Goal: Transaction & Acquisition: Purchase product/service

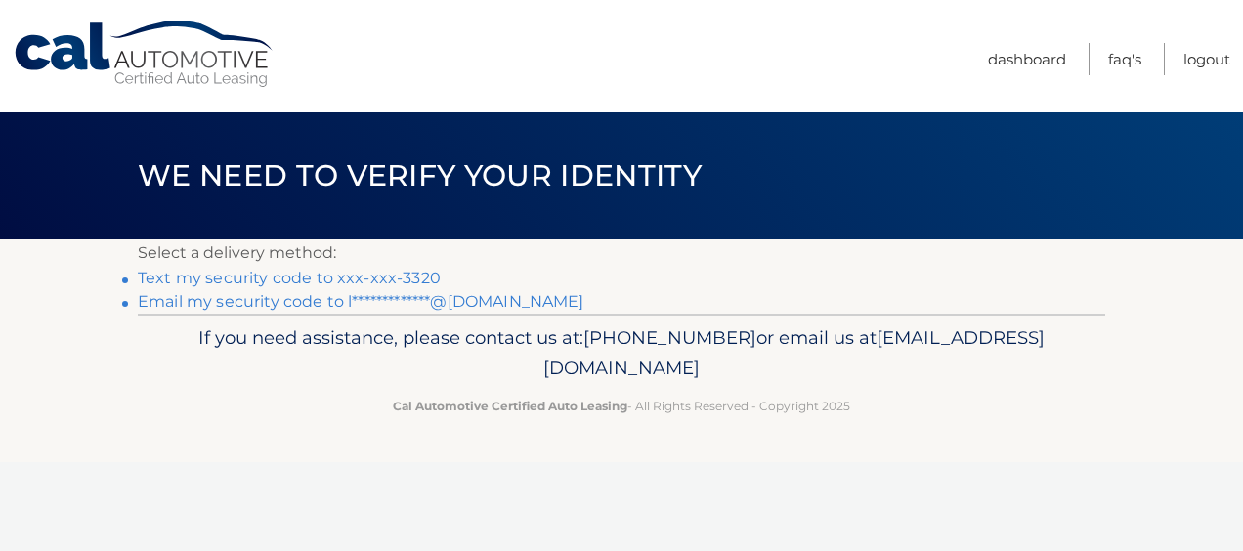
click at [365, 277] on link "Text my security code to xxx-xxx-3320" at bounding box center [289, 278] width 303 height 19
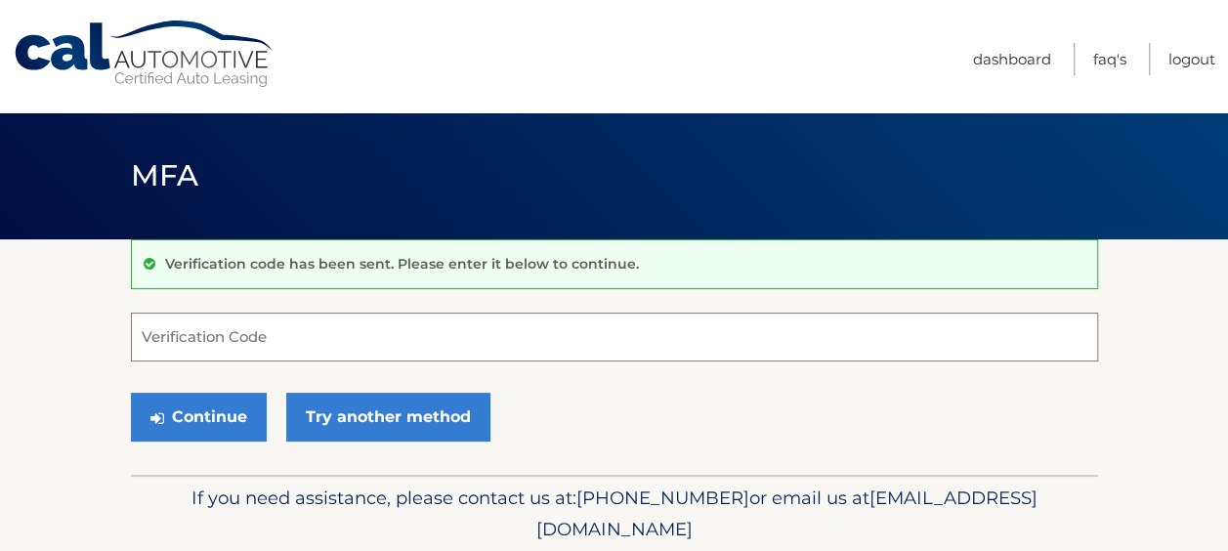
click at [203, 333] on input "Verification Code" at bounding box center [614, 337] width 967 height 49
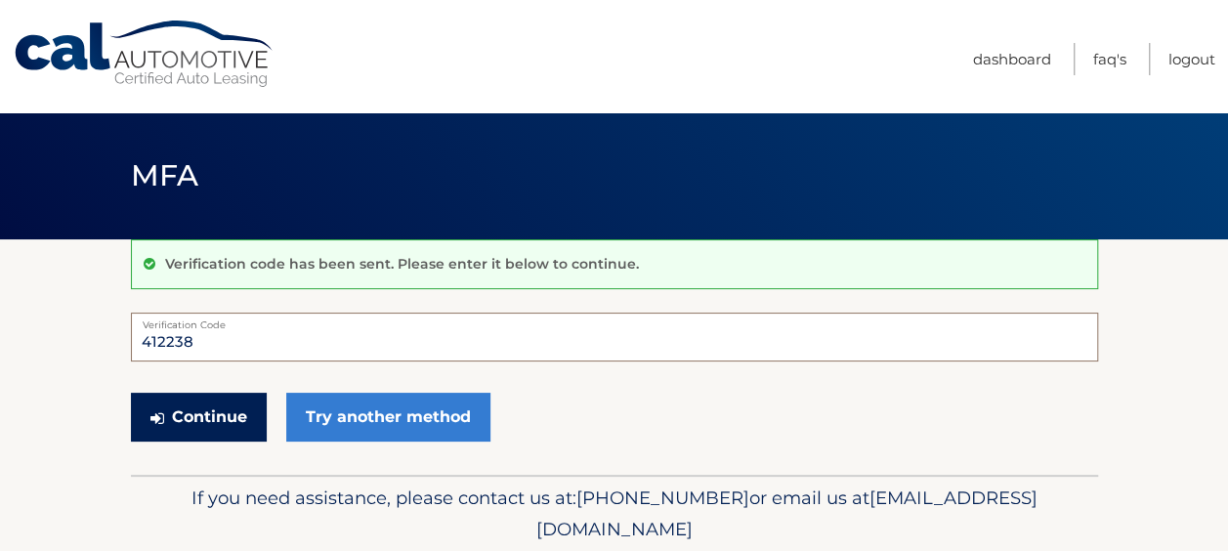
type input "412238"
click at [194, 425] on button "Continue" at bounding box center [199, 417] width 136 height 49
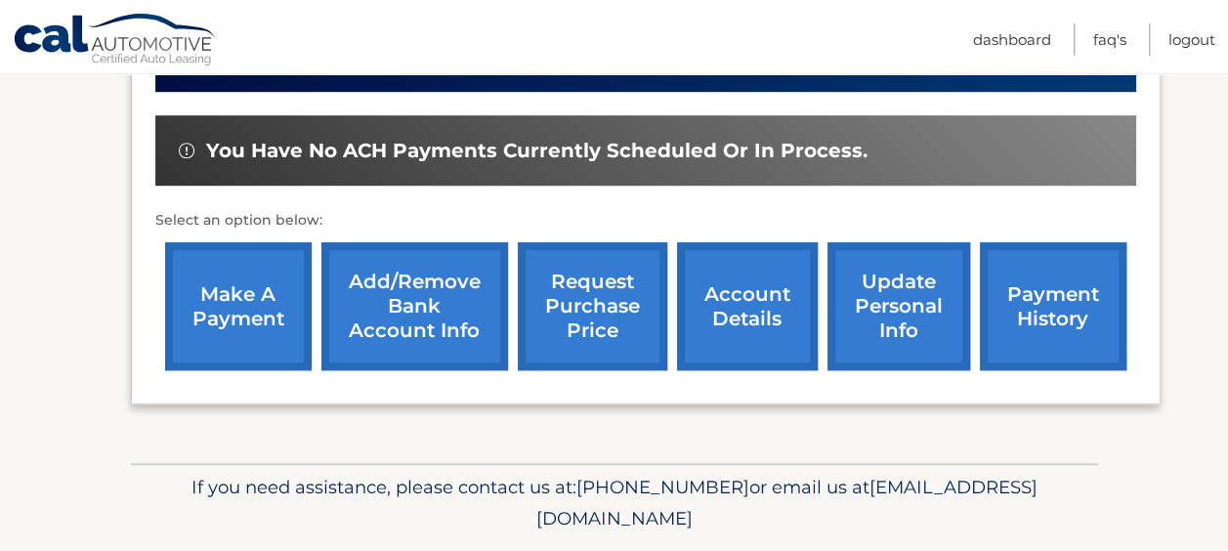
scroll to position [623, 0]
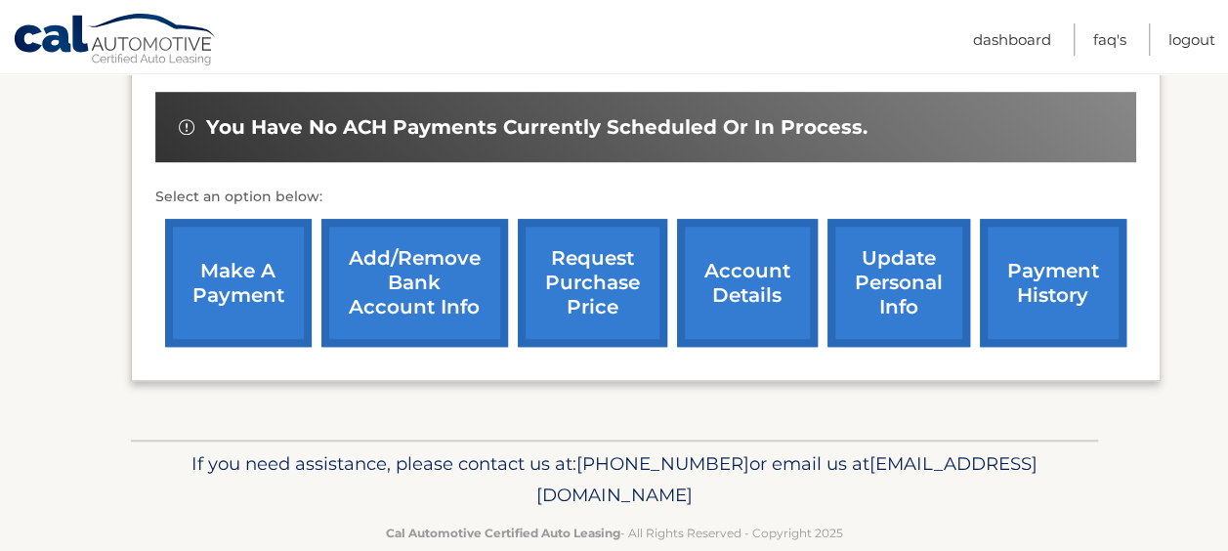
click at [242, 244] on link "make a payment" at bounding box center [238, 283] width 147 height 128
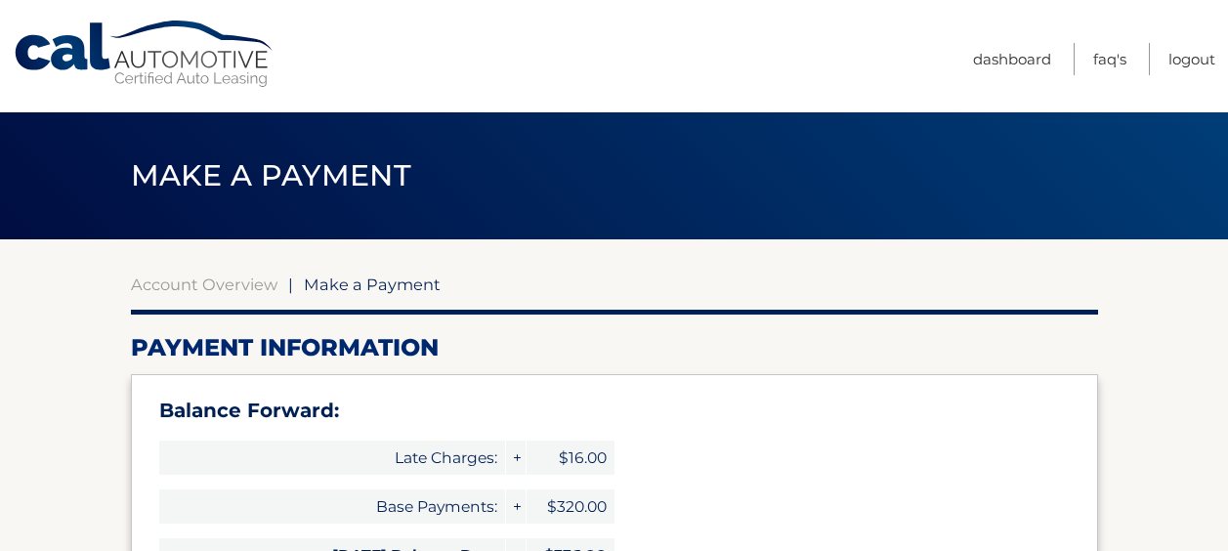
select select "ZjAzNzg0ZmItYTk4Mi00ZmEyLTg3NzEtZDBkNzg3NzljZWE4"
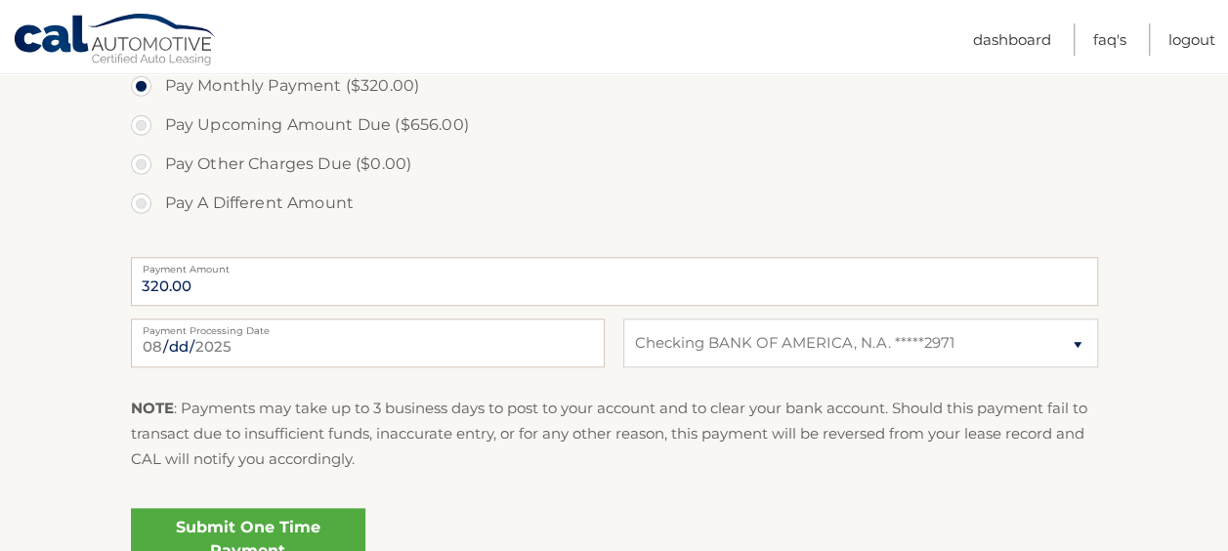
scroll to position [643, 0]
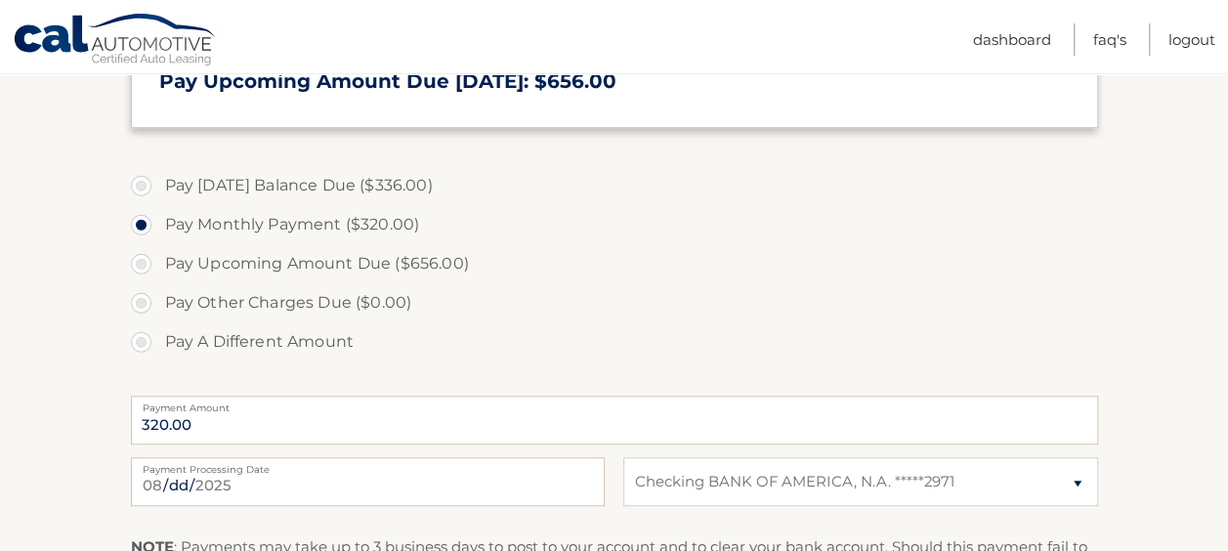
click at [141, 182] on label "Pay [DATE] Balance Due ($336.00)" at bounding box center [614, 185] width 967 height 39
click at [141, 182] on input "Pay [DATE] Balance Due ($336.00)" at bounding box center [149, 181] width 20 height 31
radio input "true"
type input "336.00"
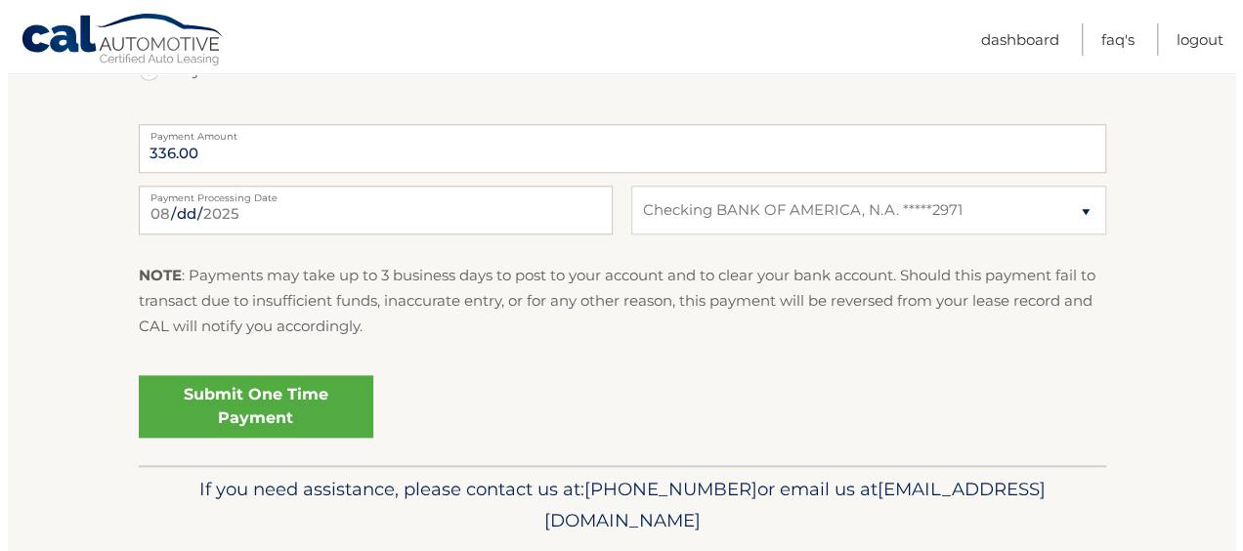
scroll to position [976, 0]
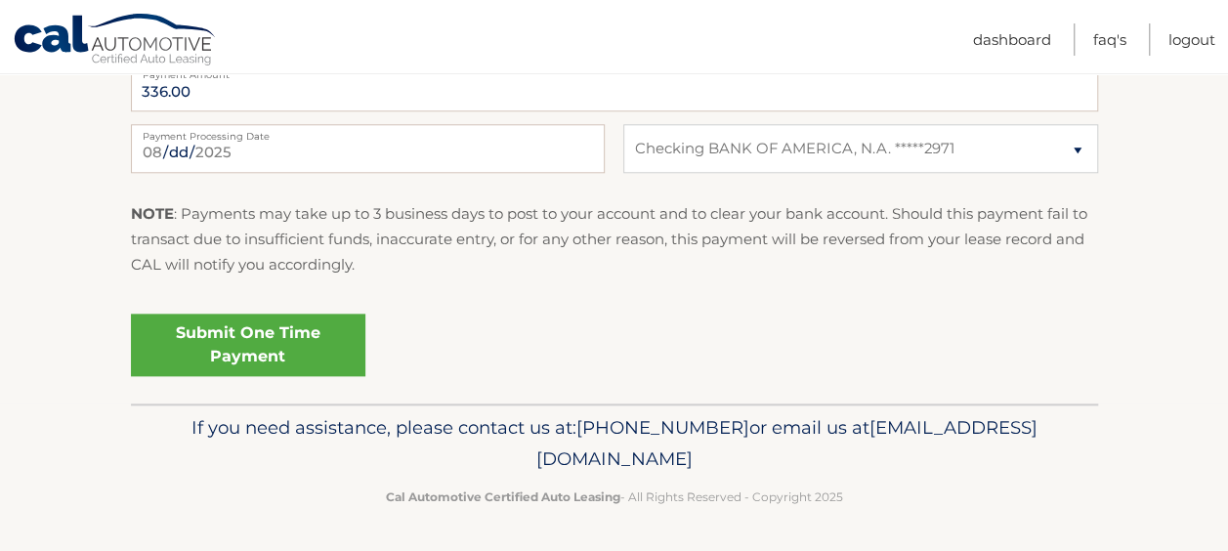
click at [249, 344] on link "Submit One Time Payment" at bounding box center [248, 345] width 234 height 63
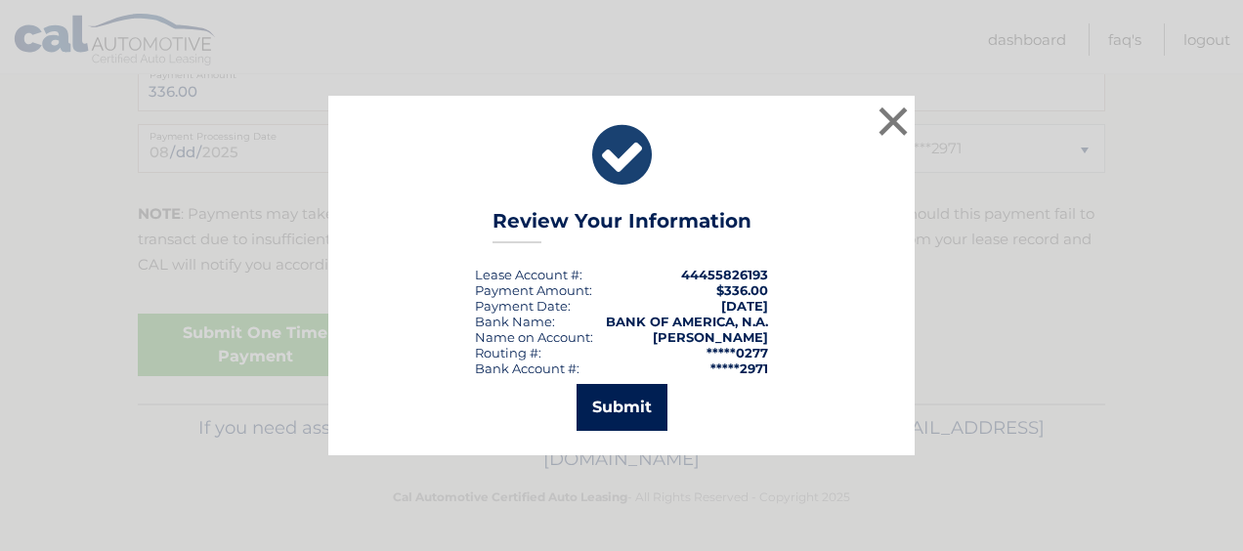
click at [631, 405] on button "Submit" at bounding box center [621, 407] width 91 height 47
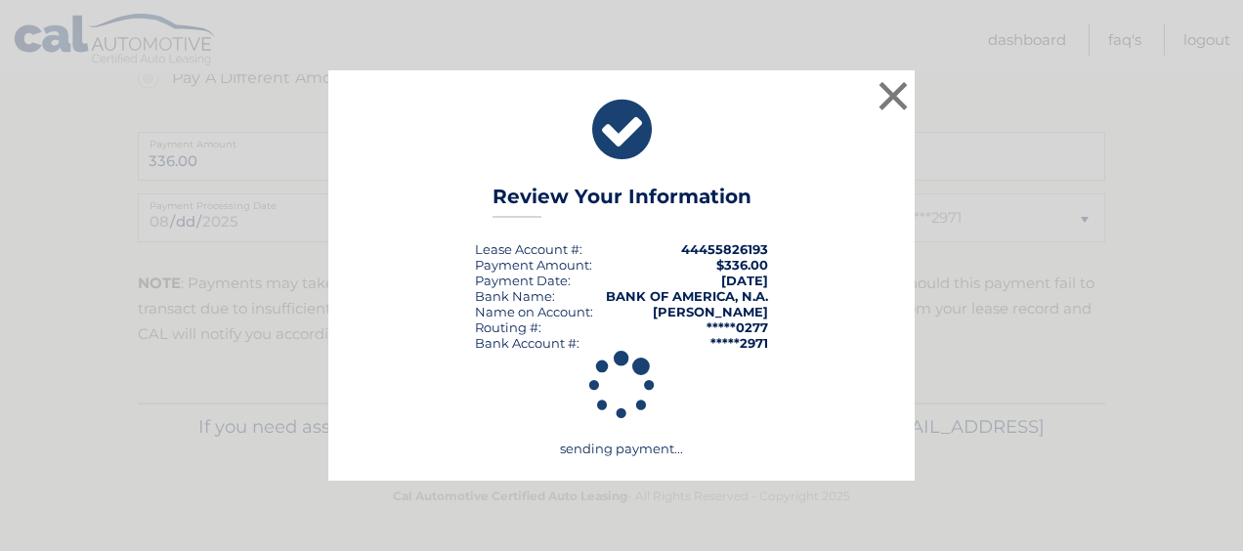
scroll to position [906, 0]
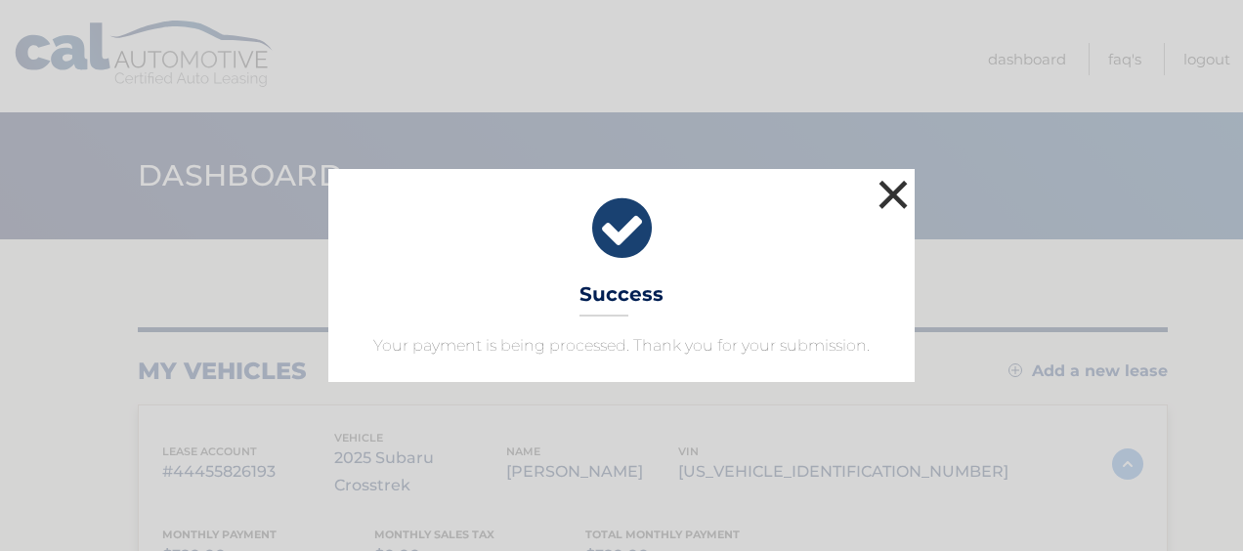
click at [891, 201] on button "×" at bounding box center [892, 194] width 39 height 39
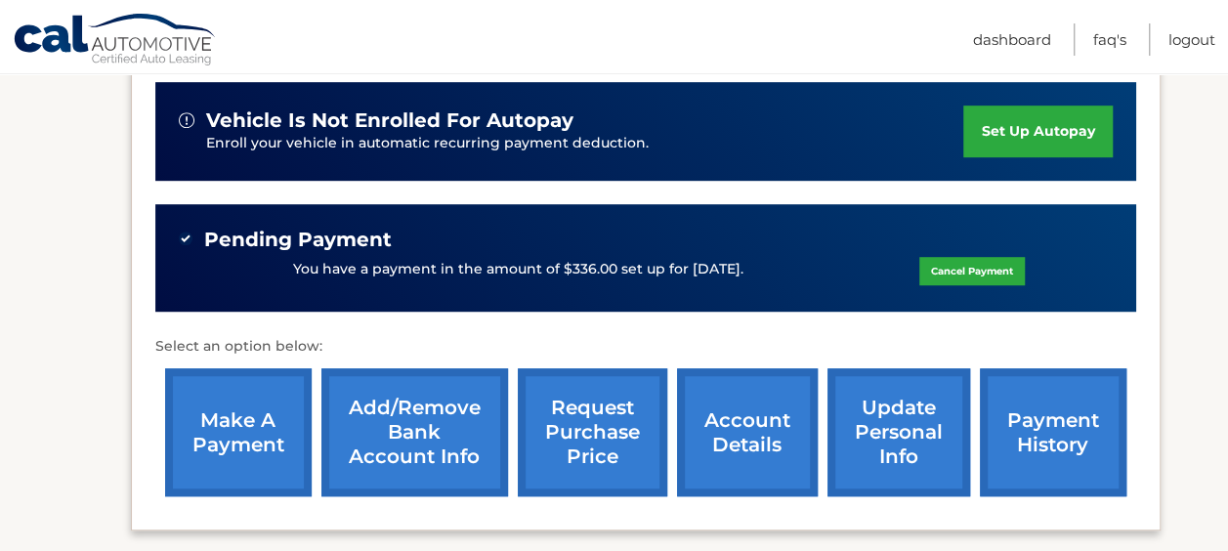
scroll to position [492, 0]
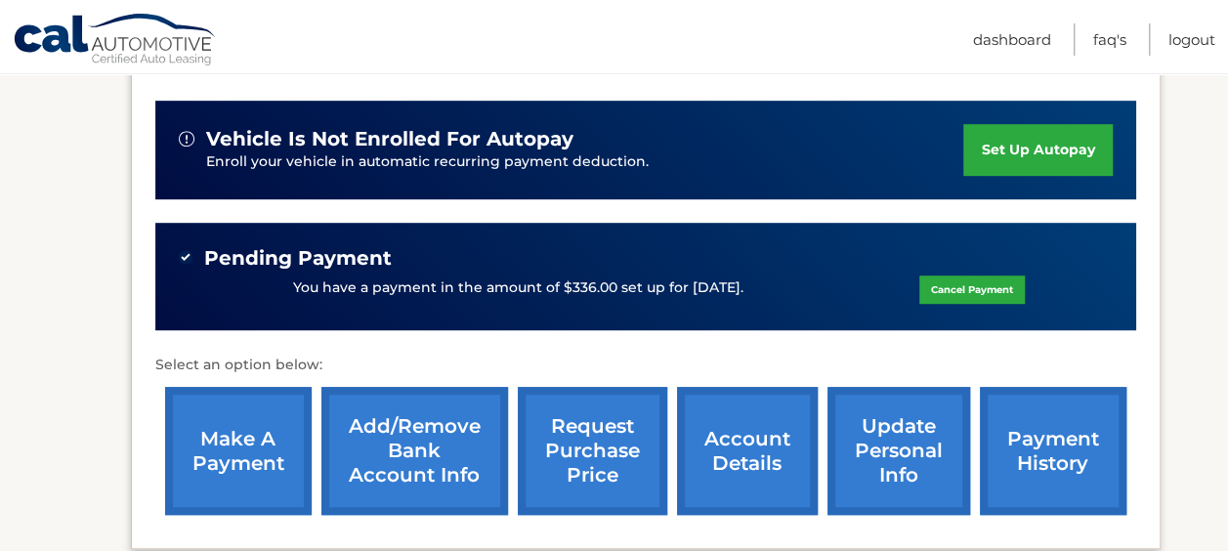
click at [269, 434] on link "make a payment" at bounding box center [238, 451] width 147 height 128
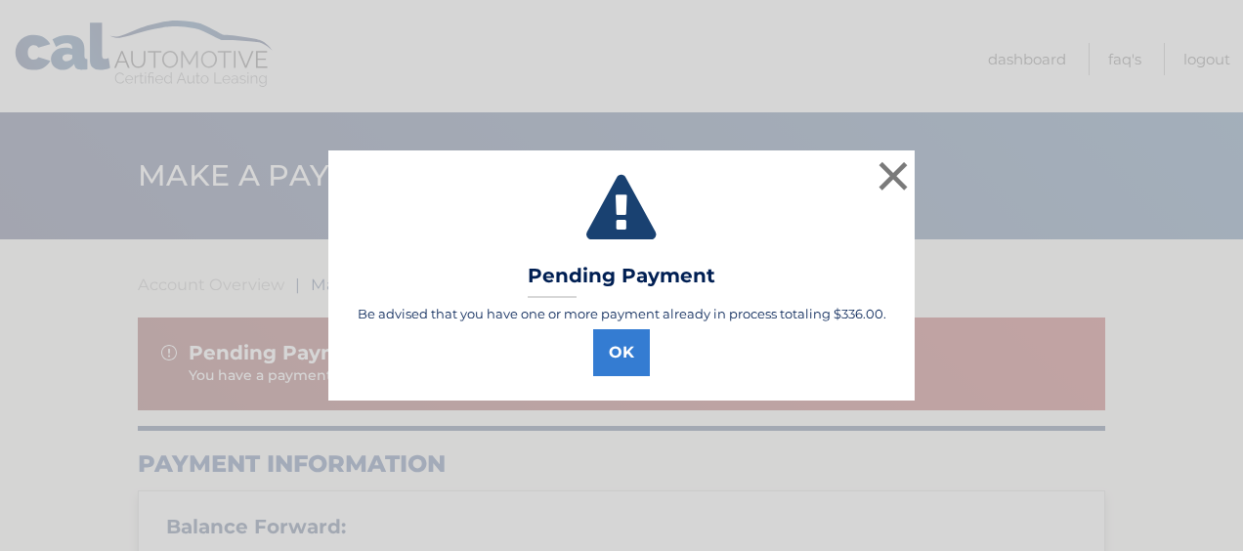
select select "ZjAzNzg0ZmItYTk4Mi00ZmEyLTg3NzEtZDBkNzg3NzljZWE4"
click at [620, 359] on button "OK" at bounding box center [621, 352] width 57 height 47
